Goal: Task Accomplishment & Management: Complete application form

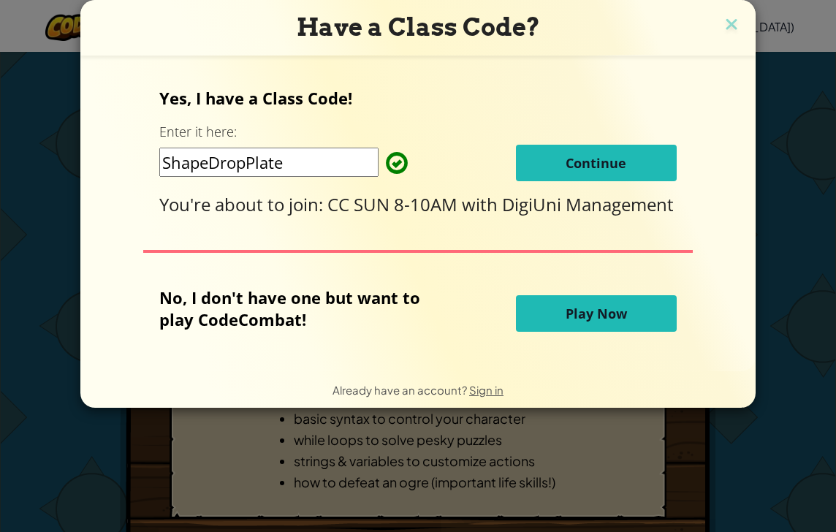
click at [572, 168] on button "Continue" at bounding box center [596, 163] width 161 height 37
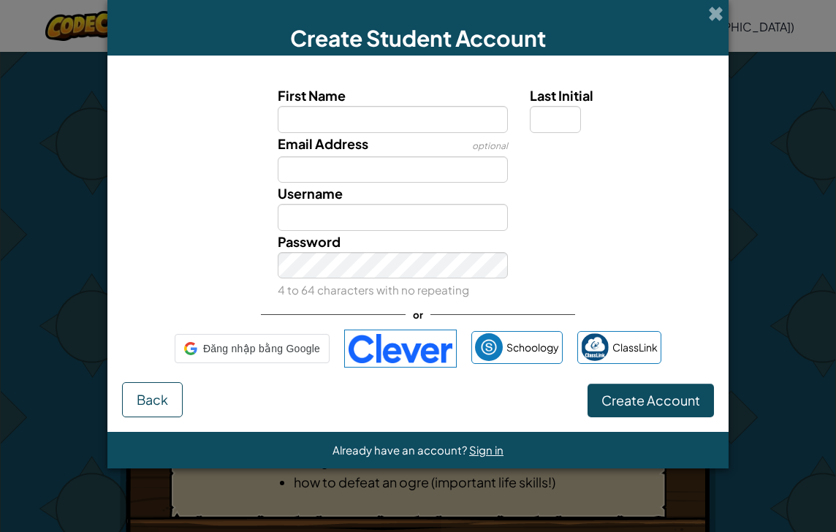
click at [622, 407] on span "Create Account" at bounding box center [650, 400] width 99 height 17
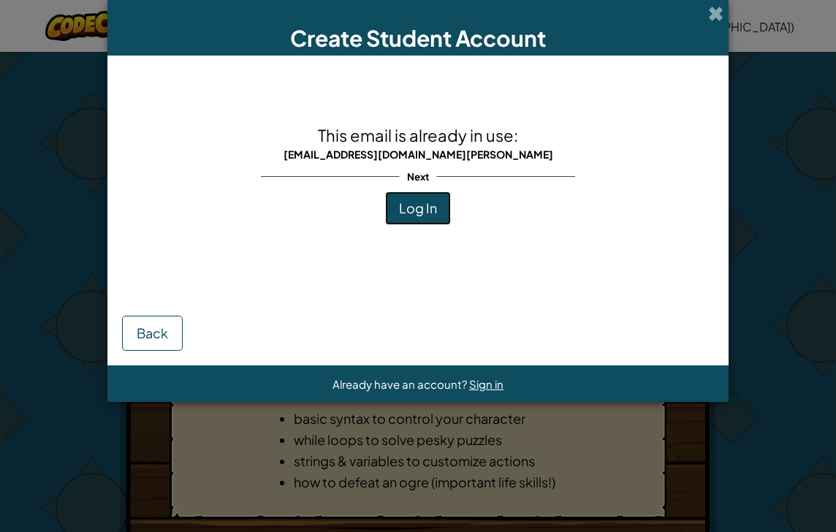
click at [421, 206] on span "Log In" at bounding box center [418, 207] width 38 height 17
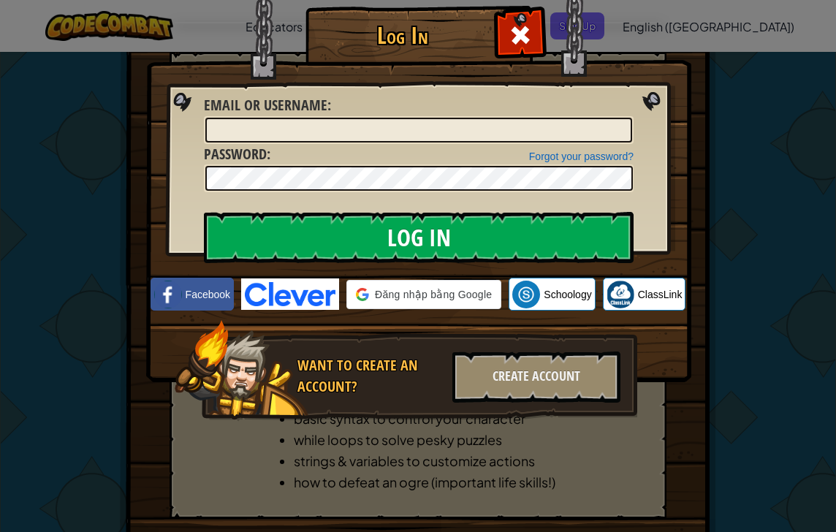
type input "1studentdu1"
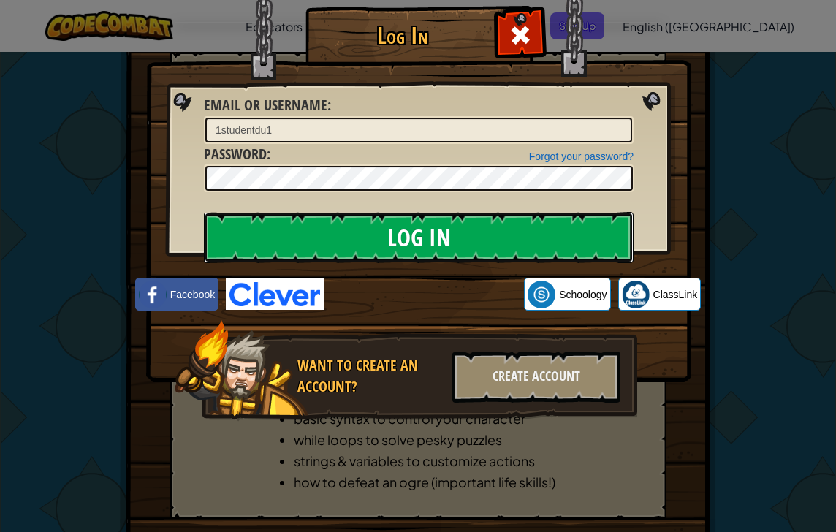
click at [430, 235] on input "Log In" at bounding box center [419, 237] width 430 height 51
click at [429, 237] on input "Log In" at bounding box center [419, 237] width 430 height 51
